Goal: Information Seeking & Learning: Understand process/instructions

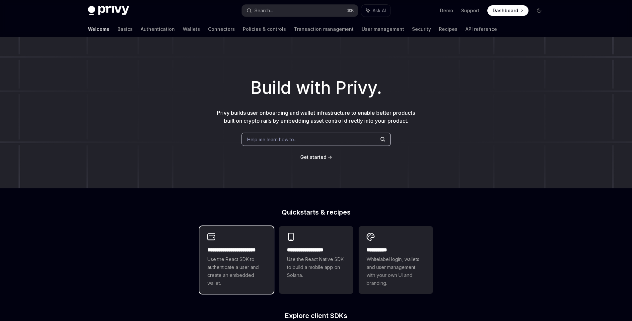
scroll to position [1, 0]
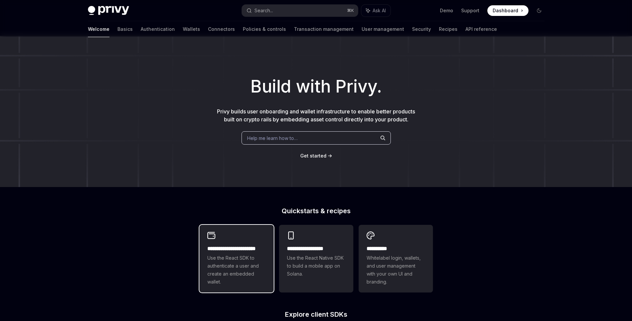
click at [256, 259] on span "Use the React SDK to authenticate a user and create an embedded wallet." at bounding box center [237, 270] width 58 height 32
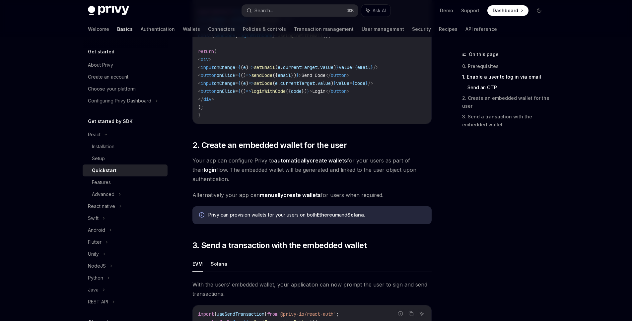
scroll to position [418, 0]
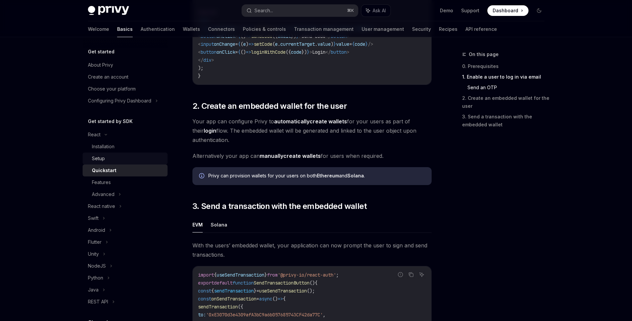
click at [117, 160] on div "Setup" at bounding box center [128, 159] width 72 height 8
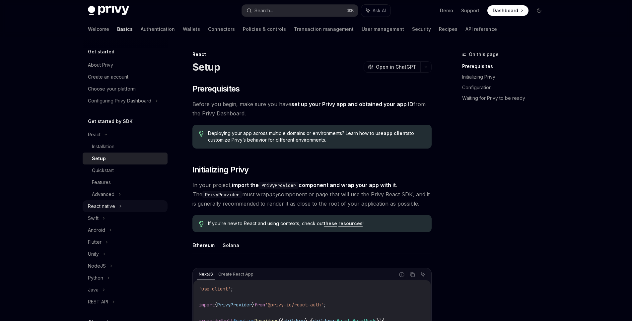
click at [124, 208] on div "React native" at bounding box center [125, 207] width 85 height 12
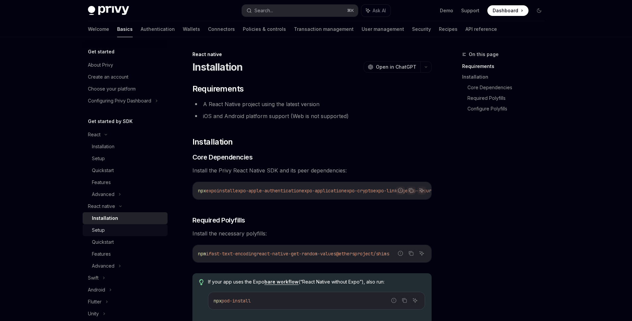
click at [114, 231] on div "Setup" at bounding box center [128, 230] width 72 height 8
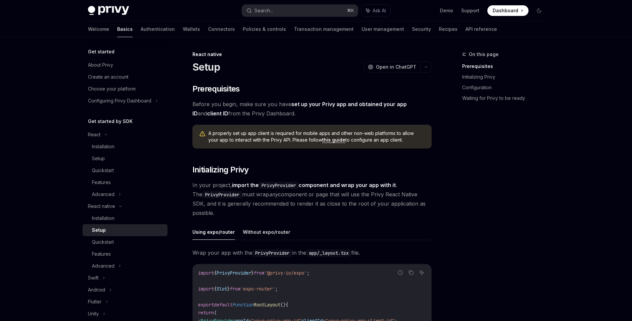
click at [114, 226] on div "Setup" at bounding box center [128, 230] width 72 height 8
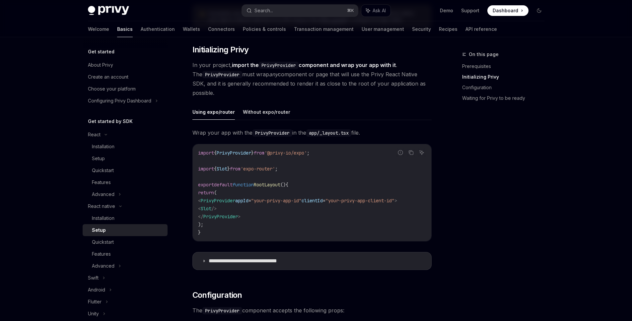
scroll to position [132, 0]
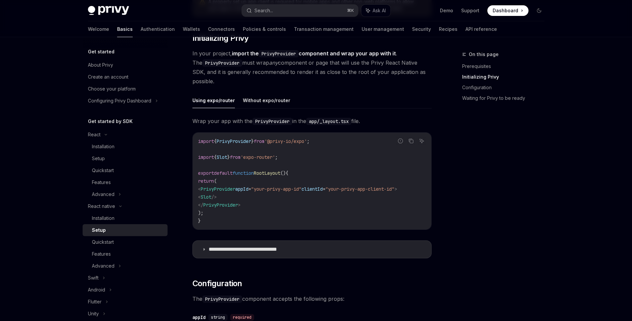
click at [235, 190] on span "PrivyProvider" at bounding box center [218, 189] width 35 height 6
copy span "PrivyProvider"
click at [483, 182] on div "On this page Prerequisites Initializing Privy Configuration Waiting for Privy t…" at bounding box center [499, 185] width 101 height 271
click at [326, 181] on code "import { PrivyProvider } from '@privy-io/expo' ; import { Slot } from 'expo-rou…" at bounding box center [312, 181] width 228 height 88
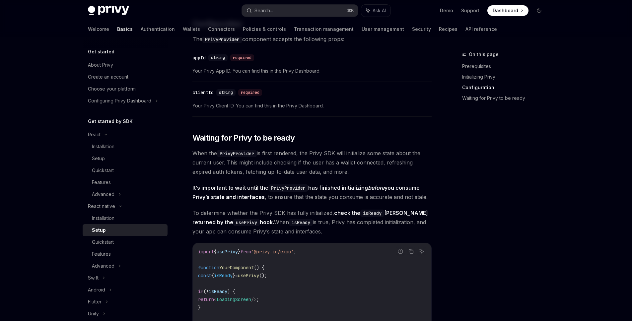
scroll to position [439, 0]
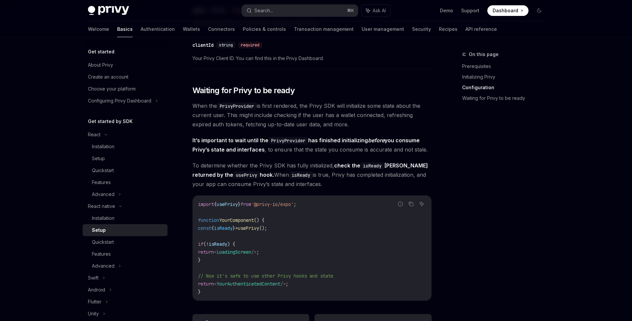
click at [229, 230] on span "isReady" at bounding box center [223, 228] width 19 height 6
click at [232, 231] on span "isReady" at bounding box center [223, 228] width 19 height 6
copy span "isReady"
click at [323, 227] on code "import { usePrivy } from '@privy-io/expo' ; function YourComponent () { const {…" at bounding box center [312, 249] width 228 height 96
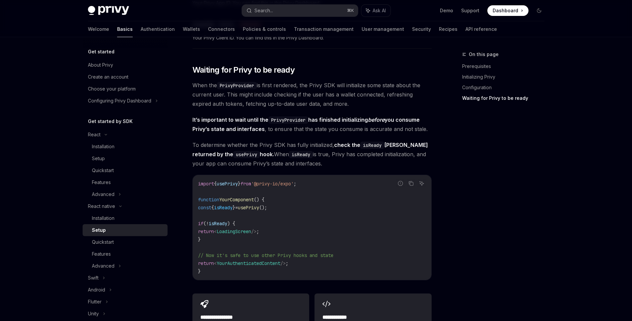
scroll to position [516, 0]
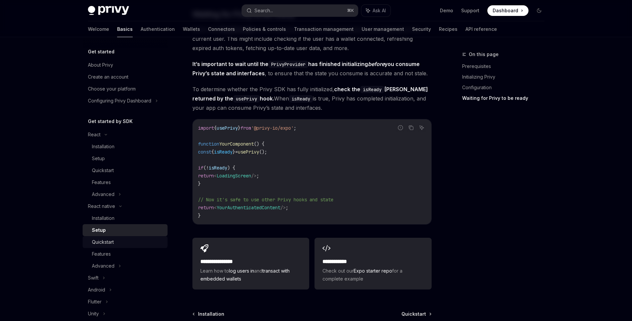
click at [130, 242] on div "Quickstart" at bounding box center [128, 242] width 72 height 8
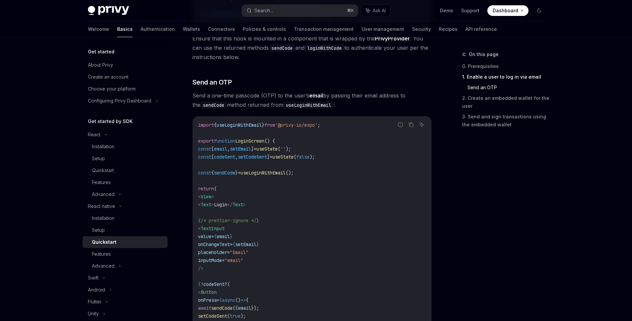
scroll to position [364, 0]
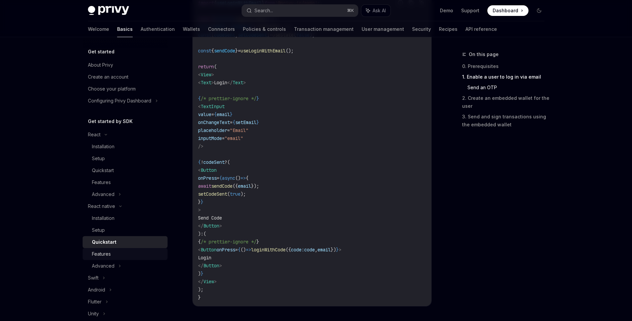
click at [118, 256] on div "Features" at bounding box center [128, 254] width 72 height 8
type textarea "*"
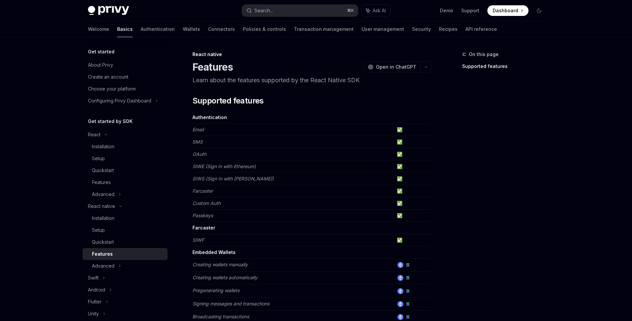
click at [564, 113] on div "Privy Docs home page Search... ⌘ K Ask AI Demo Support Dashboard Dashboard Sear…" at bounding box center [316, 308] width 632 height 616
click at [557, 145] on div "Get started About Privy Create an account Choose your platform Configuring Priv…" at bounding box center [316, 326] width 489 height 579
click at [512, 136] on div "On this page Supported features" at bounding box center [499, 185] width 101 height 271
click at [551, 92] on div "Get started About Privy Create an account Choose your platform Configuring Priv…" at bounding box center [316, 326] width 489 height 579
